Goal: Navigation & Orientation: Go to known website

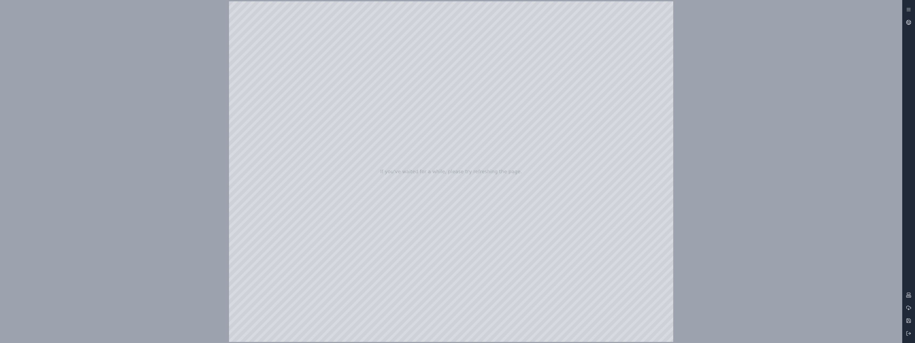
click at [787, 185] on div "If you've waited for a while, please try refreshing the page." at bounding box center [451, 171] width 902 height 343
